Goal: Find specific page/section: Find specific page/section

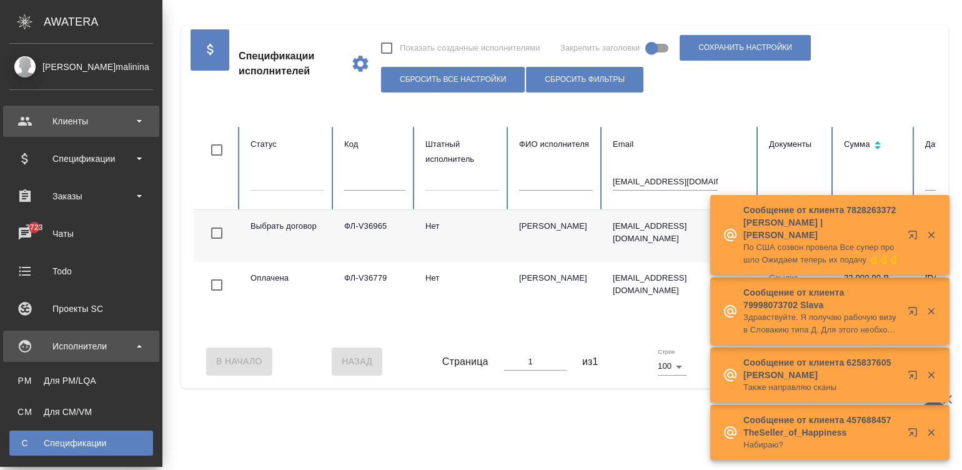
click at [84, 127] on div "Клиенты" at bounding box center [81, 121] width 144 height 19
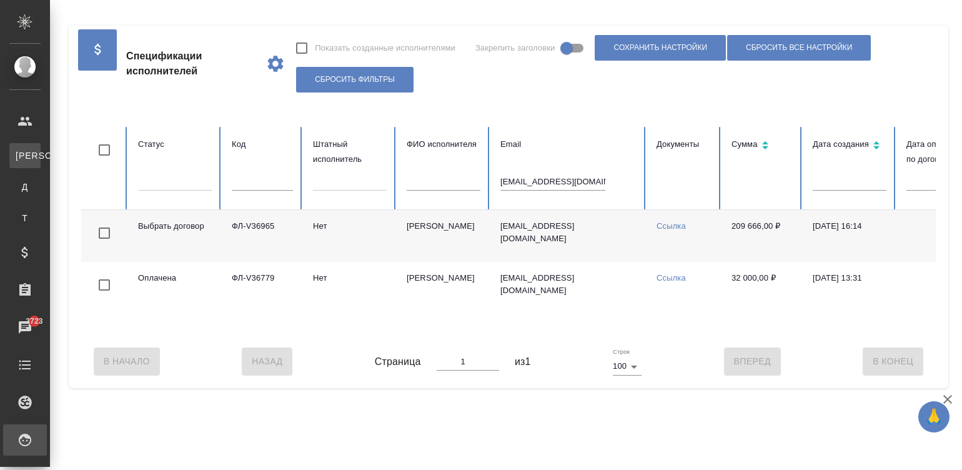
click at [87, 159] on div ".cls-1 fill:#fff; AWATERA [PERSON_NAME]malinina Клиенты К Клиенты Д Договоры Т …" at bounding box center [481, 235] width 962 height 470
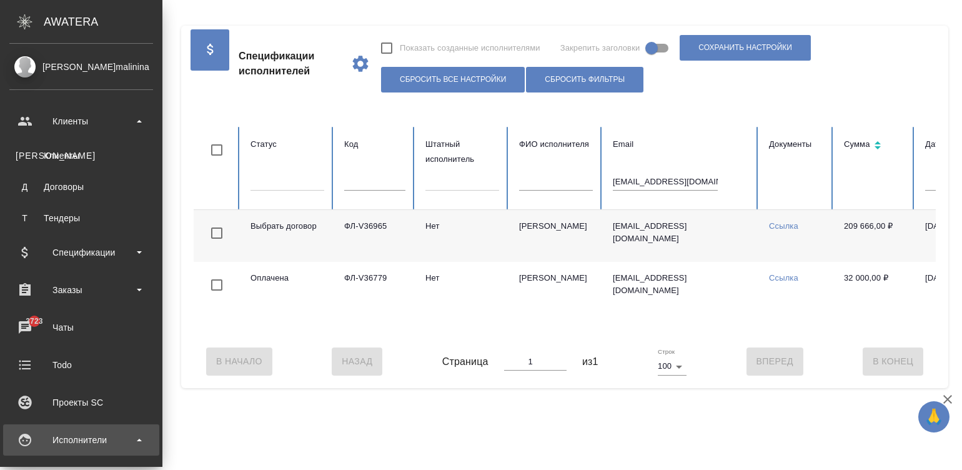
click at [59, 157] on div "Клиенты" at bounding box center [81, 155] width 131 height 12
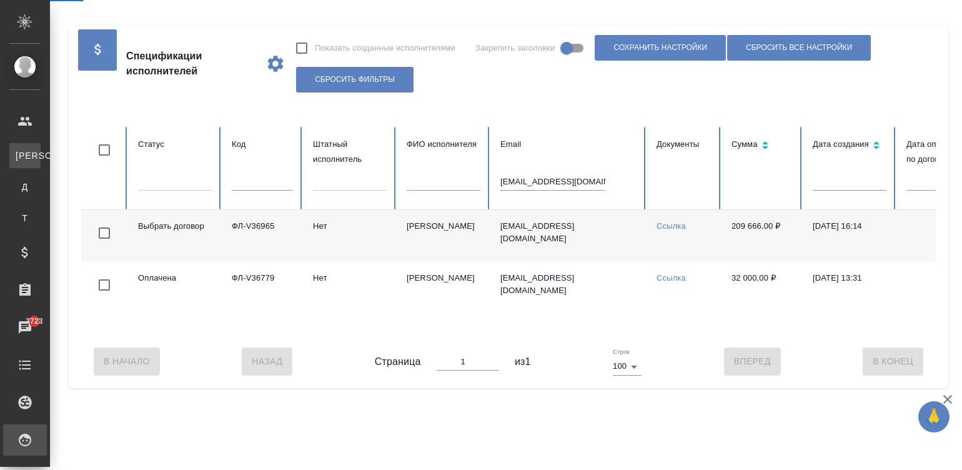
select select "RU"
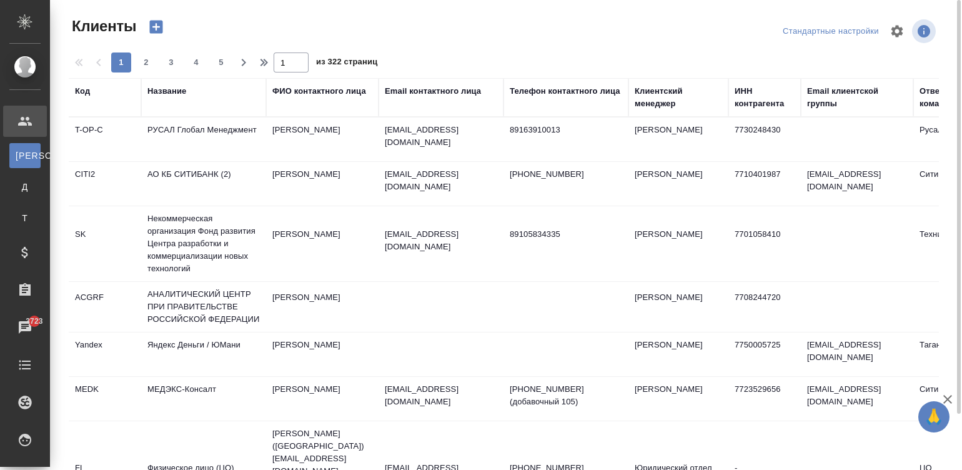
click at [176, 93] on div "Название" at bounding box center [166, 91] width 39 height 12
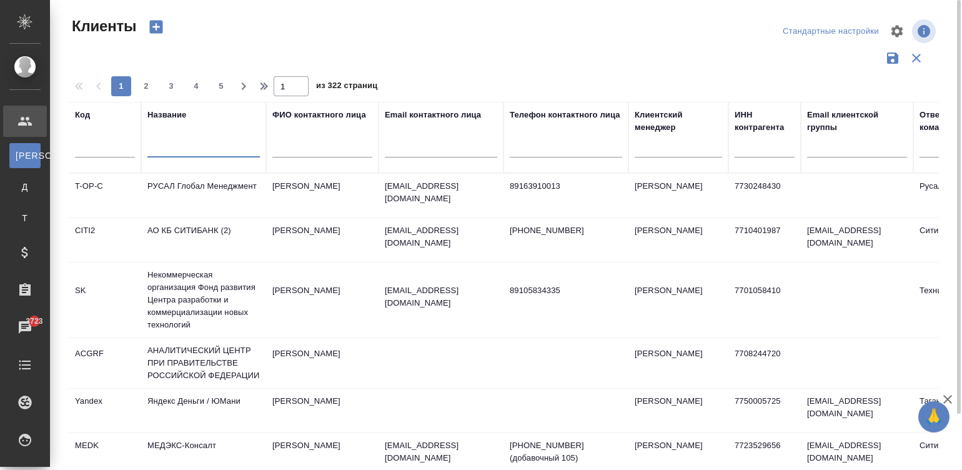
click at [187, 149] on input "text" at bounding box center [203, 150] width 112 height 16
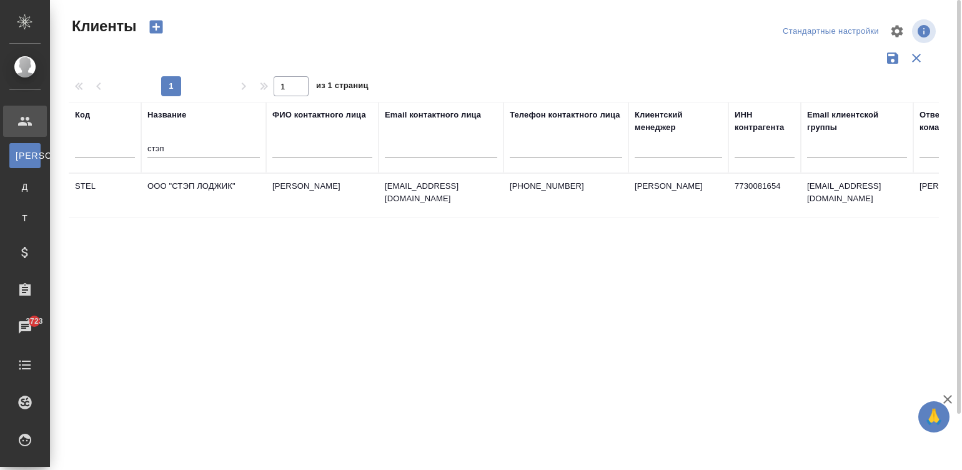
click at [262, 192] on td "ООО "СТЭП ЛОДЖИК"" at bounding box center [203, 196] width 125 height 44
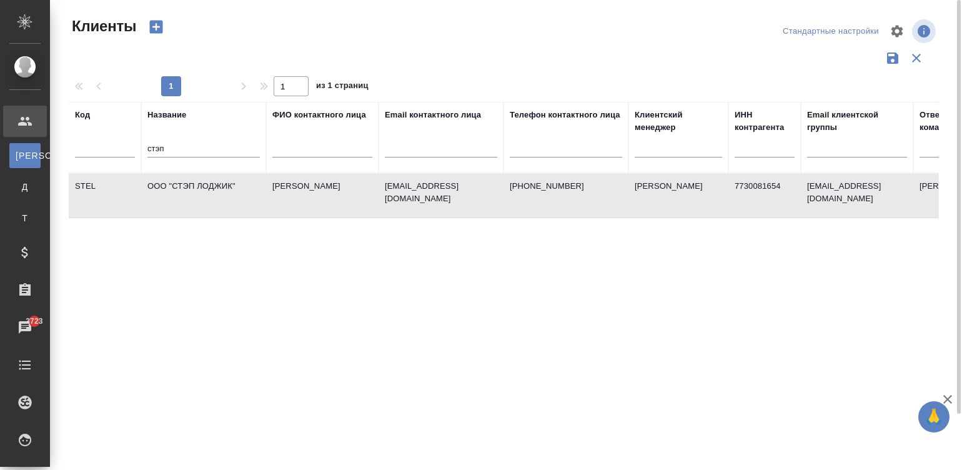
click at [262, 192] on td "ООО "СТЭП ЛОДЖИК"" at bounding box center [203, 196] width 125 height 44
click at [184, 147] on input "стэп" at bounding box center [203, 150] width 112 height 16
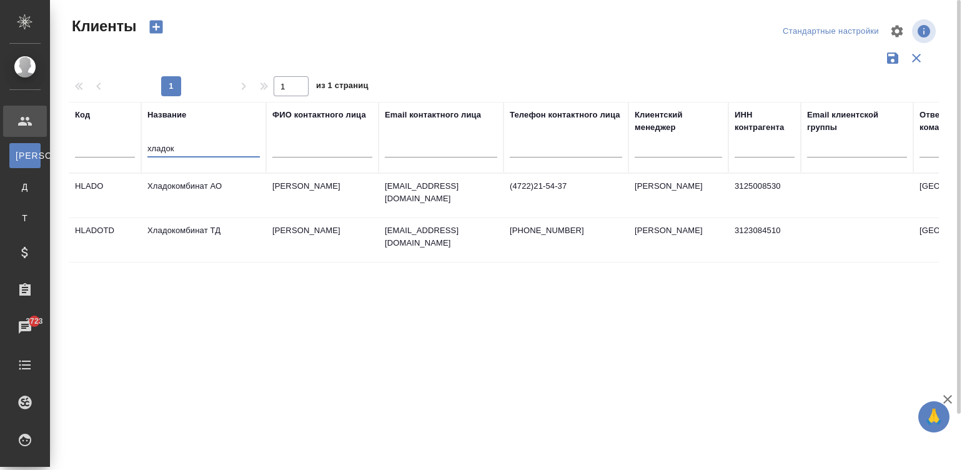
type input "хладок"
click at [344, 197] on td "Рашина Людмила Ивановна" at bounding box center [322, 196] width 112 height 44
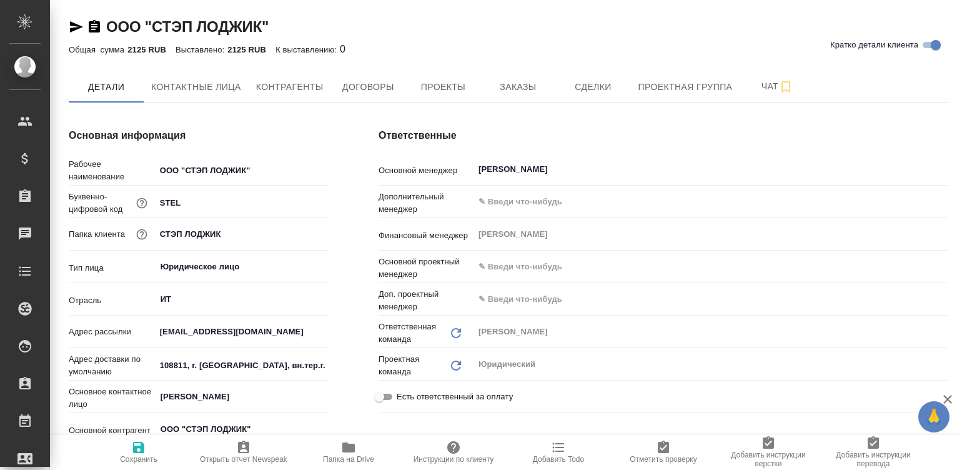
type textarea "x"
click at [569, 116] on div "Ответственные Основной менеджер Голубев Дмитрий ​ Дополнительный менеджер ​ Фин…" at bounding box center [664, 410] width 620 height 614
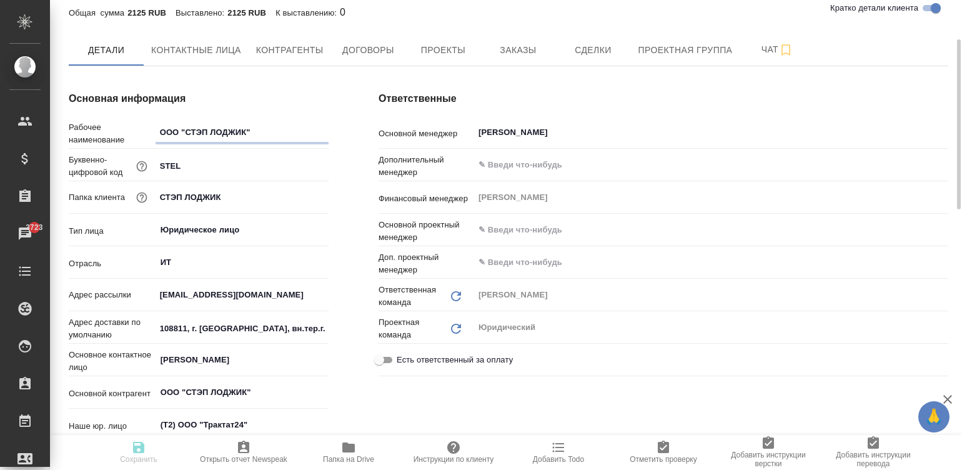
scroll to position [56, 0]
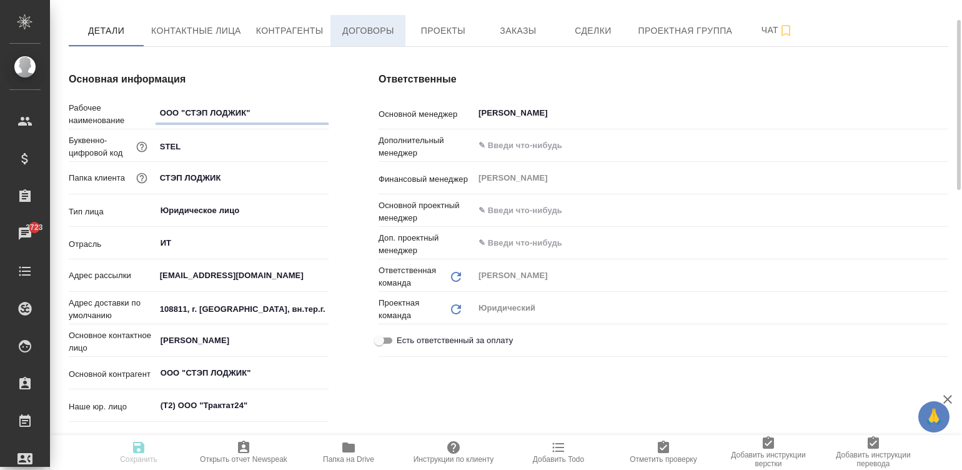
type textarea "x"
click at [362, 34] on span "Договоры" at bounding box center [368, 31] width 60 height 16
type textarea "x"
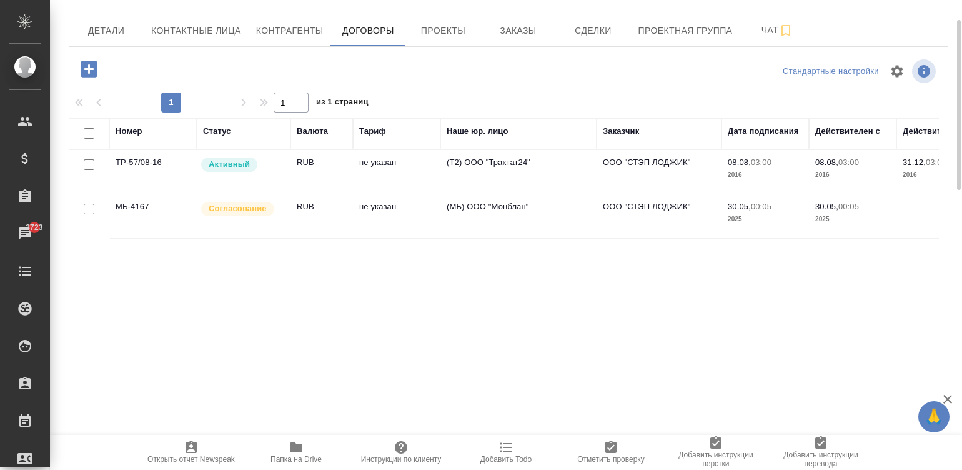
click at [578, 194] on td "(МБ) ООО "Монблан"" at bounding box center [518, 172] width 156 height 44
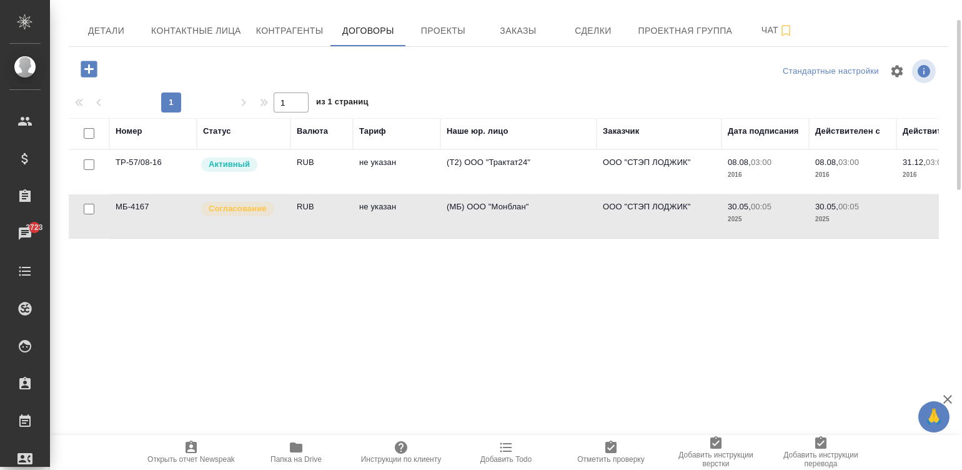
click at [578, 194] on td "(МБ) ООО "Монблан"" at bounding box center [518, 172] width 156 height 44
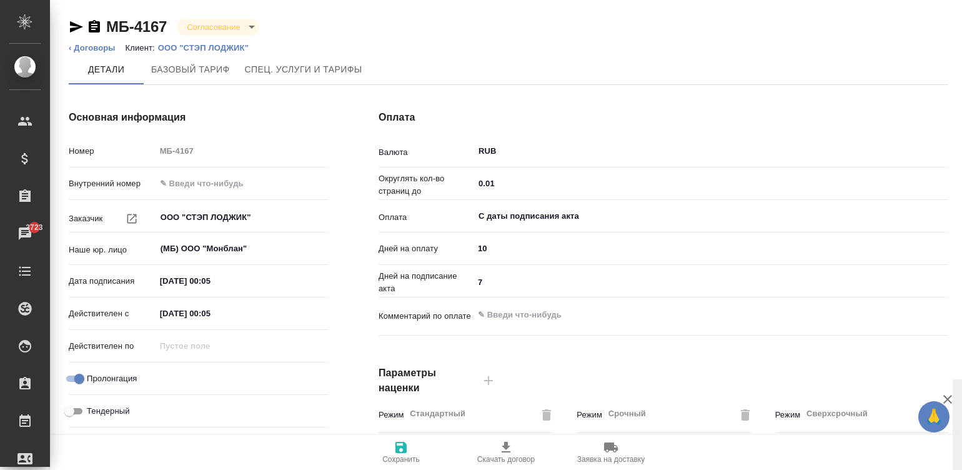
scroll to position [379, 0]
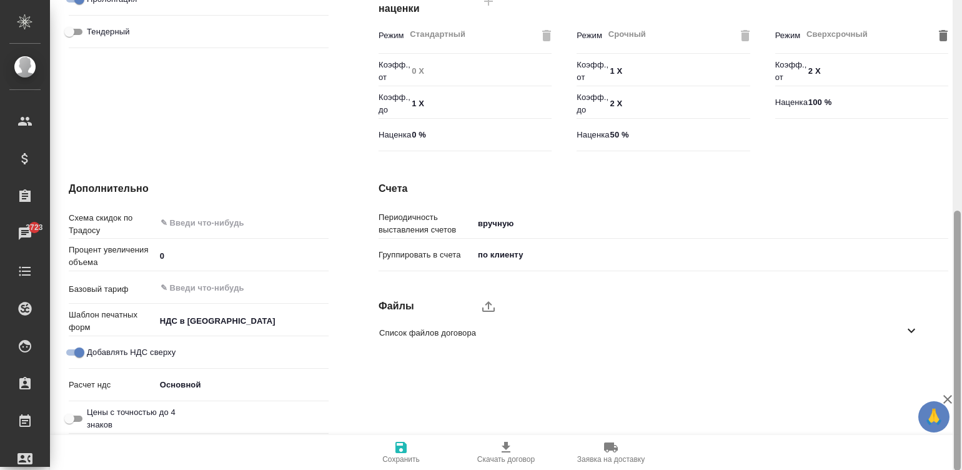
click at [961, 356] on div at bounding box center [957, 235] width 9 height 470
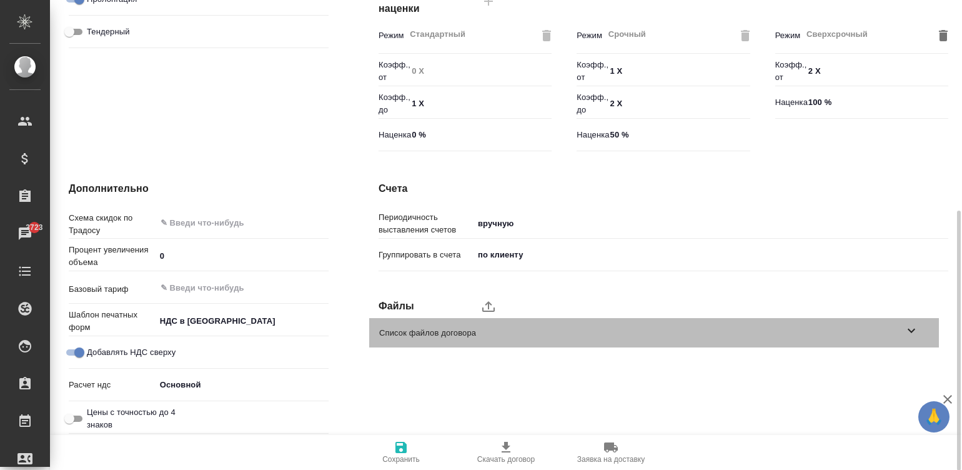
click at [680, 331] on span "Список файлов договора" at bounding box center [641, 333] width 525 height 12
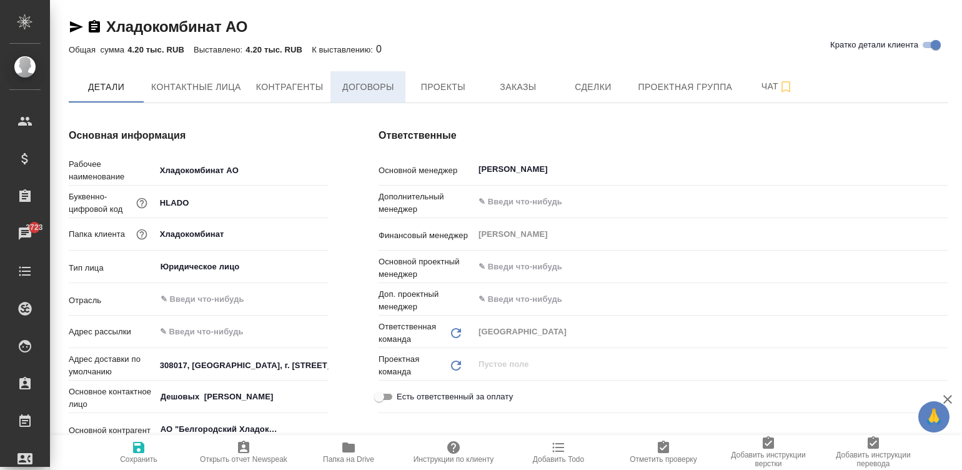
click at [356, 81] on span "Договоры" at bounding box center [368, 87] width 60 height 16
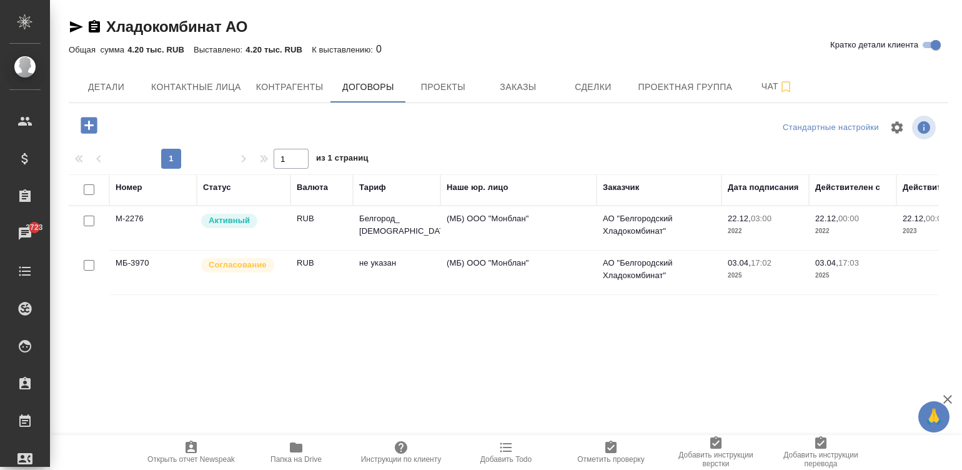
click at [575, 250] on td "(МБ) ООО "Монблан"" at bounding box center [518, 228] width 156 height 44
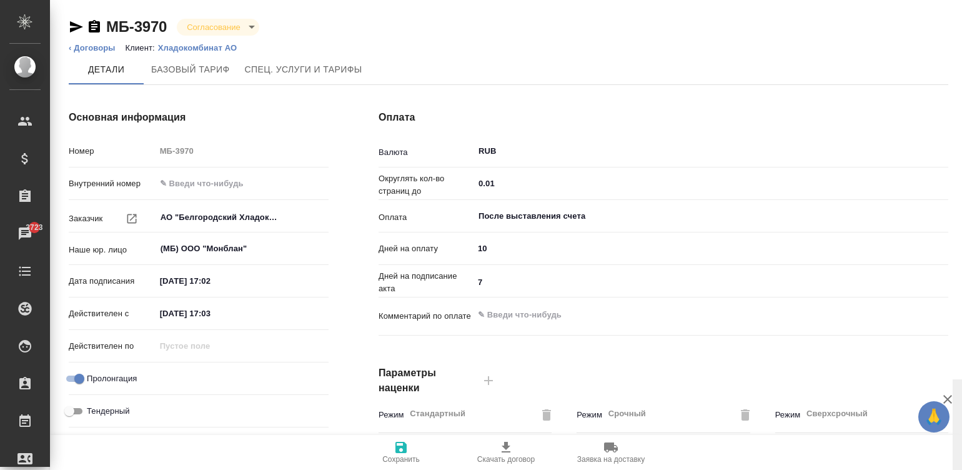
scroll to position [379, 0]
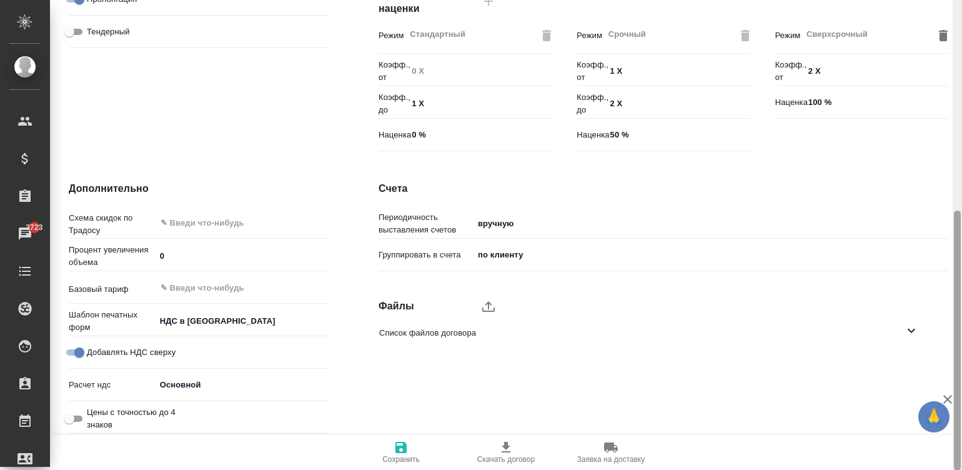
click at [957, 356] on div at bounding box center [957, 235] width 9 height 470
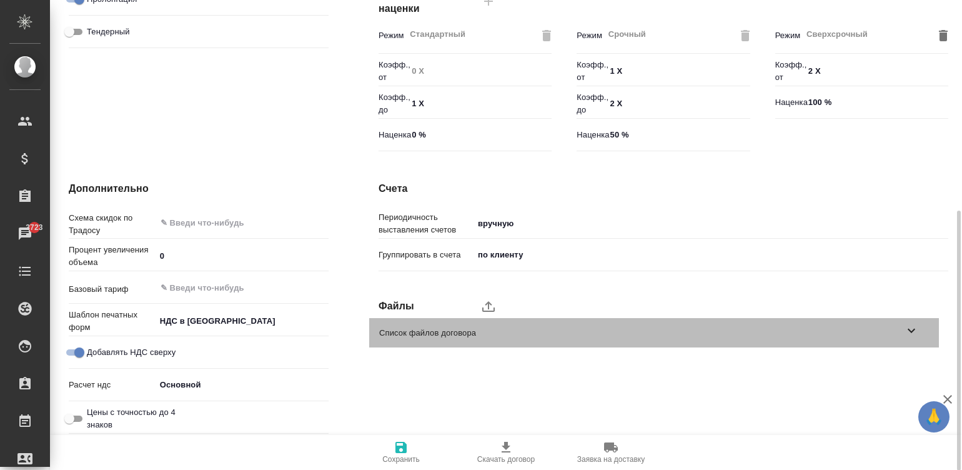
click at [772, 336] on span "Список файлов договора" at bounding box center [641, 333] width 525 height 12
